Goal: Find specific page/section: Find specific page/section

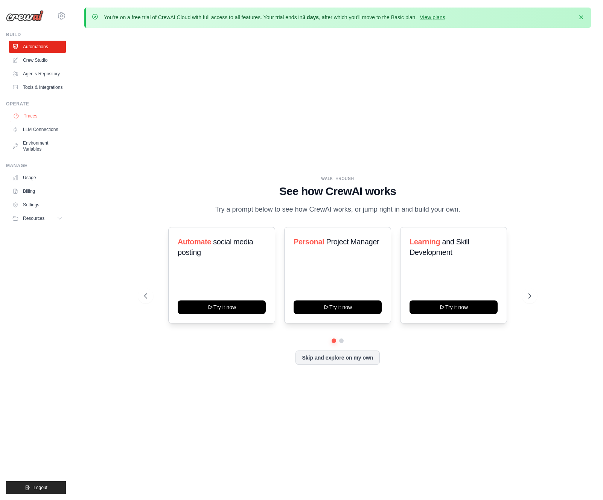
click at [44, 114] on link "Traces" at bounding box center [38, 116] width 57 height 12
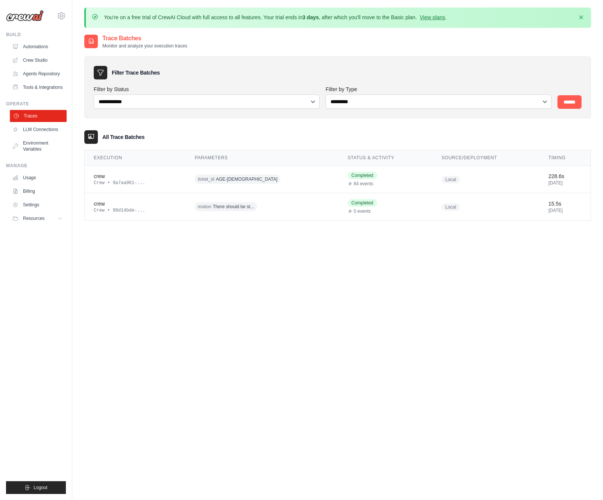
click at [38, 117] on link "Traces" at bounding box center [38, 116] width 57 height 12
